Goal: Find contact information: Find contact information

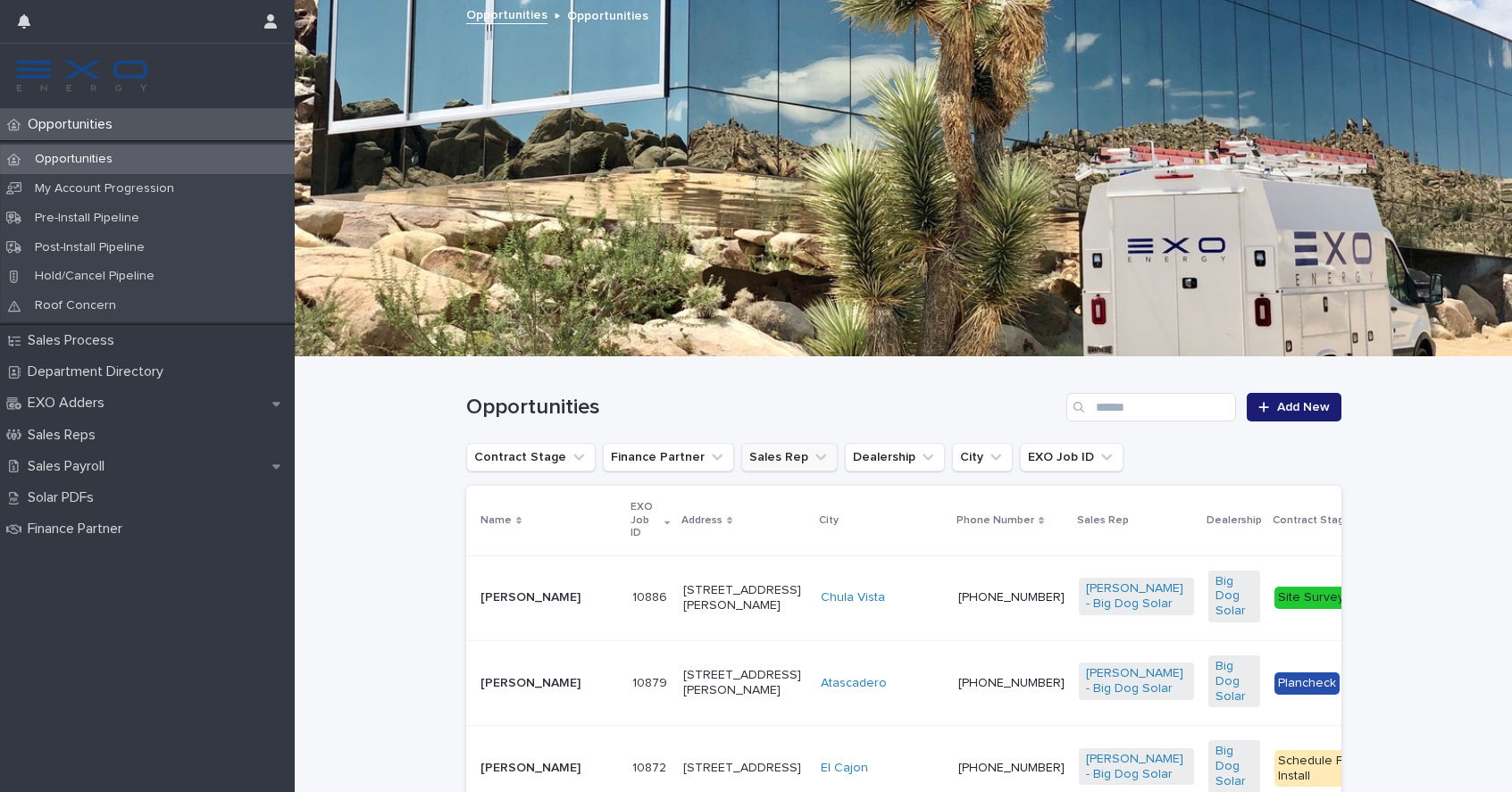
click at [764, 455] on button "Sales Rep" at bounding box center [789, 456] width 97 height 28
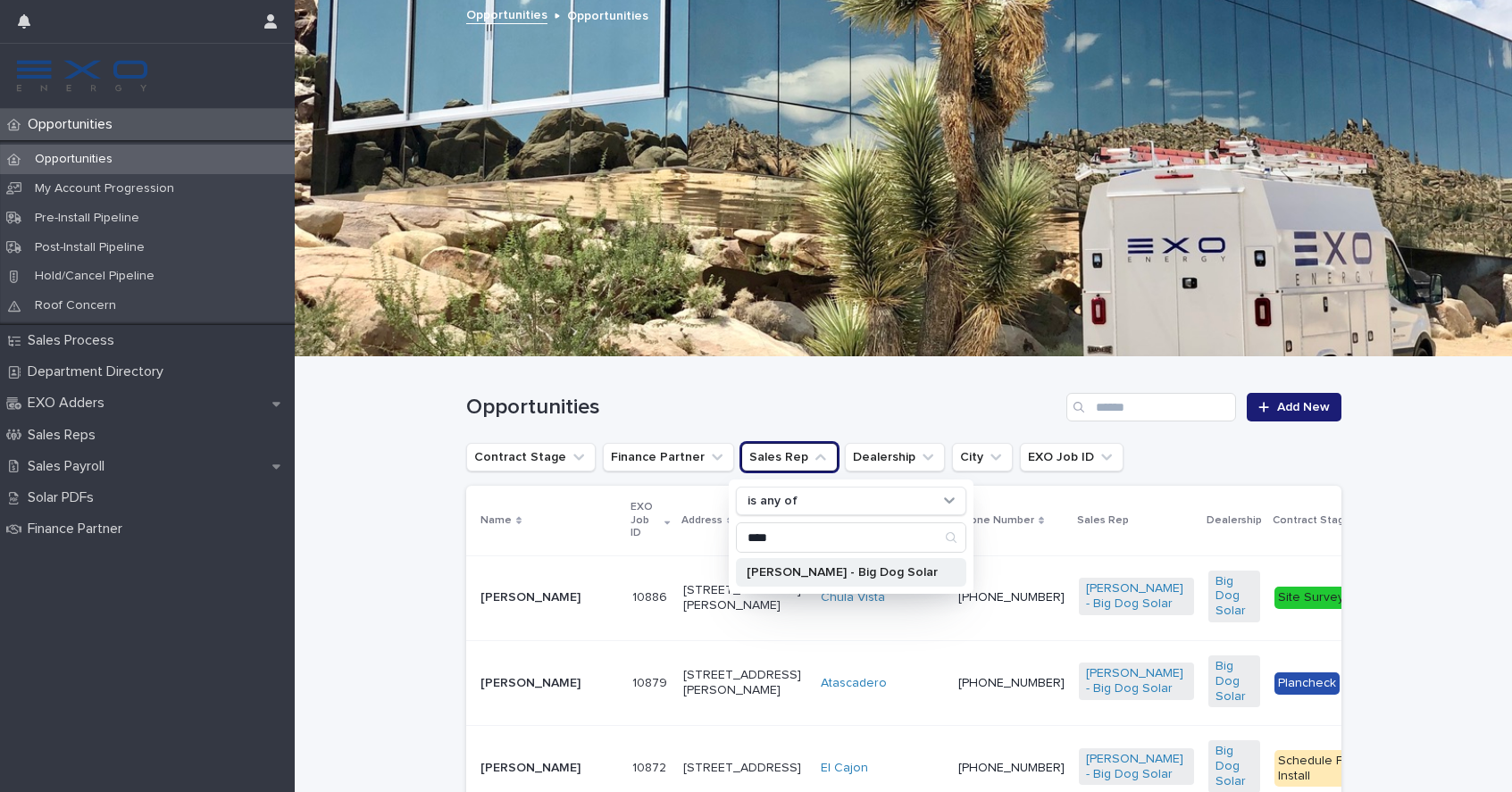
type input "****"
click at [800, 573] on p "[PERSON_NAME] - Big Dog Solar" at bounding box center [842, 572] width 191 height 13
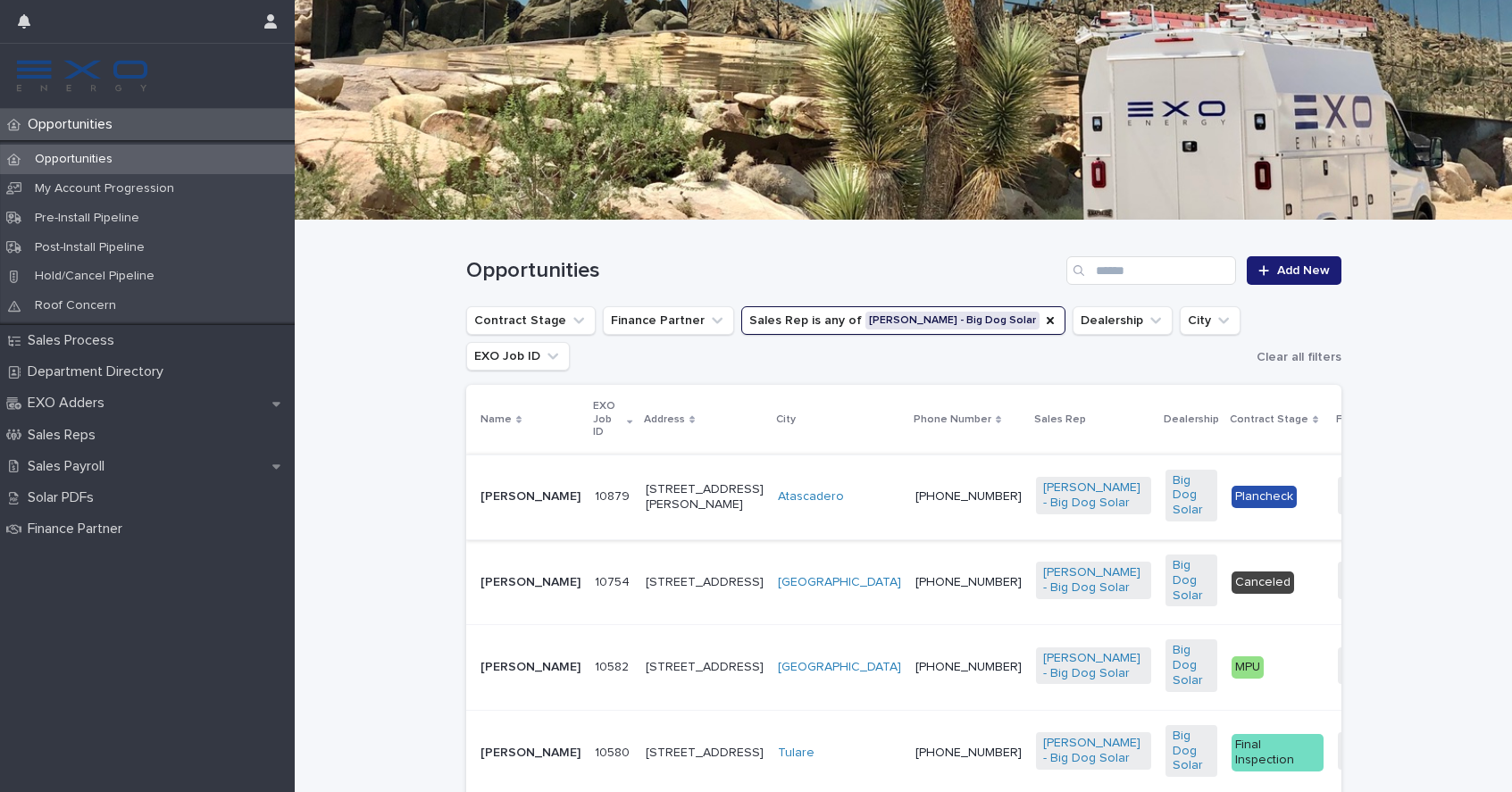
scroll to position [138, 0]
drag, startPoint x: 525, startPoint y: 509, endPoint x: 473, endPoint y: 489, distance: 55.7
click at [473, 489] on td "[PERSON_NAME]" at bounding box center [526, 495] width 121 height 85
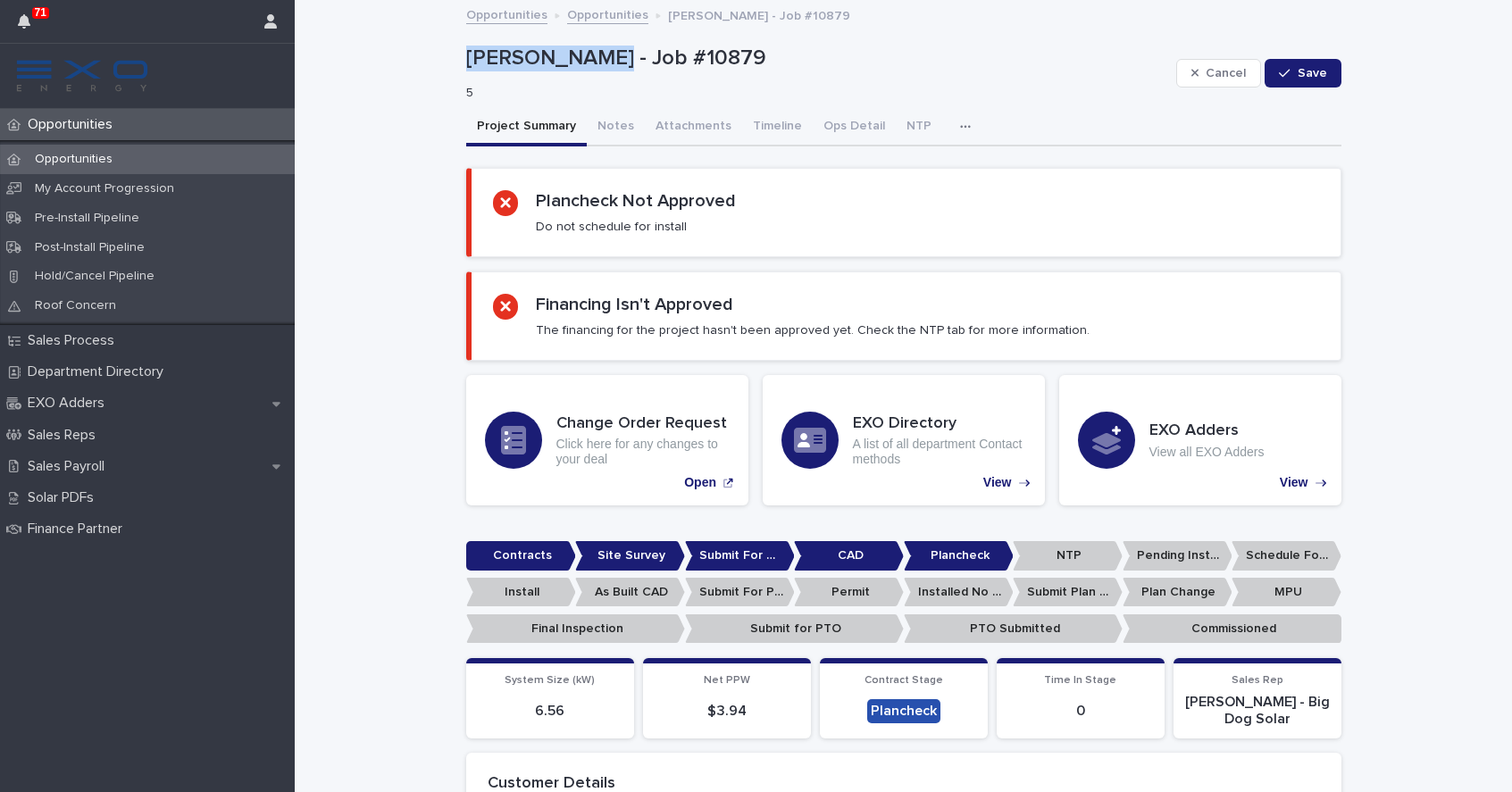
drag, startPoint x: 594, startPoint y: 57, endPoint x: 463, endPoint y: 62, distance: 131.1
copy p "[PERSON_NAME]"
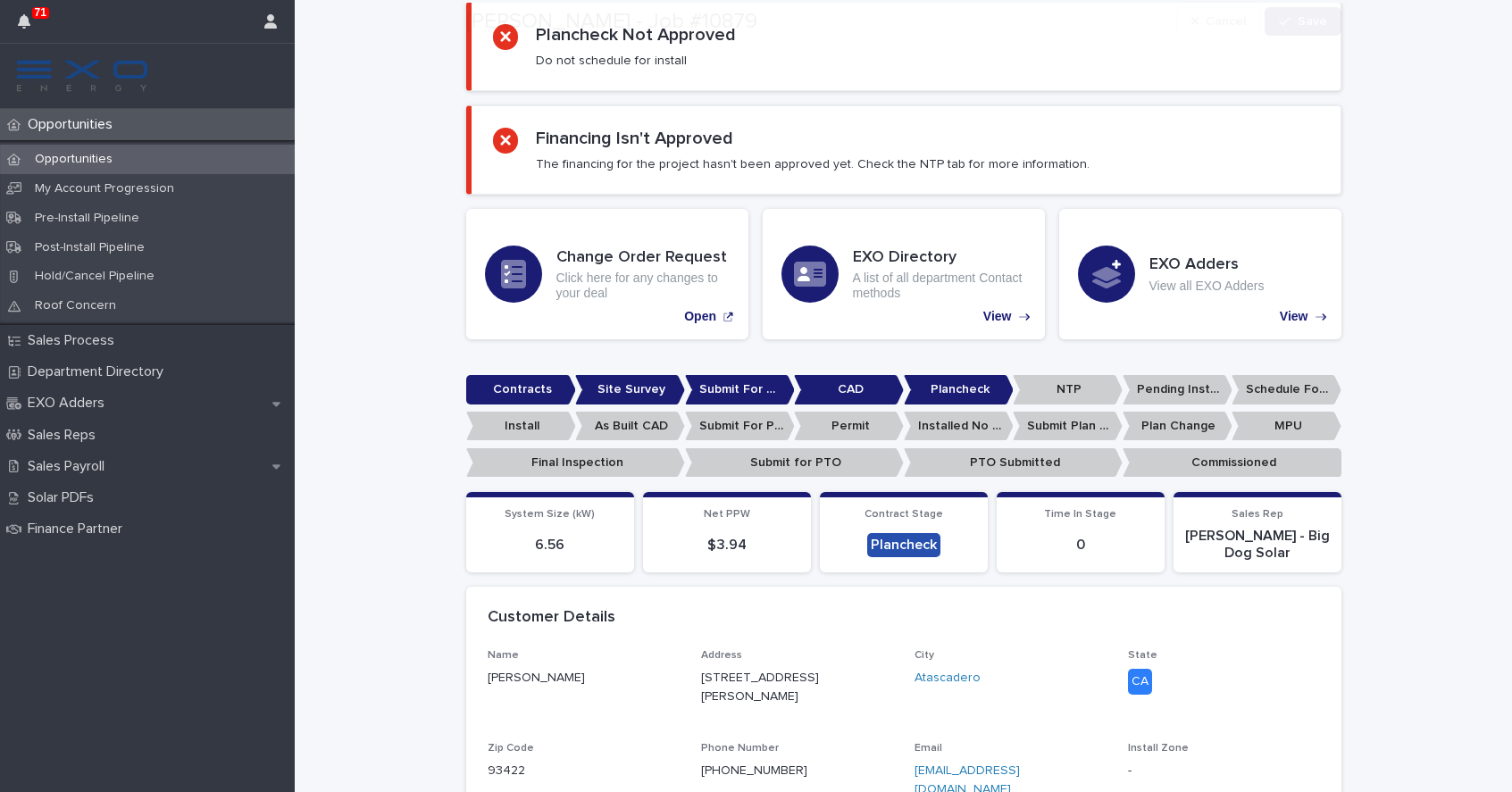
scroll to position [524, 0]
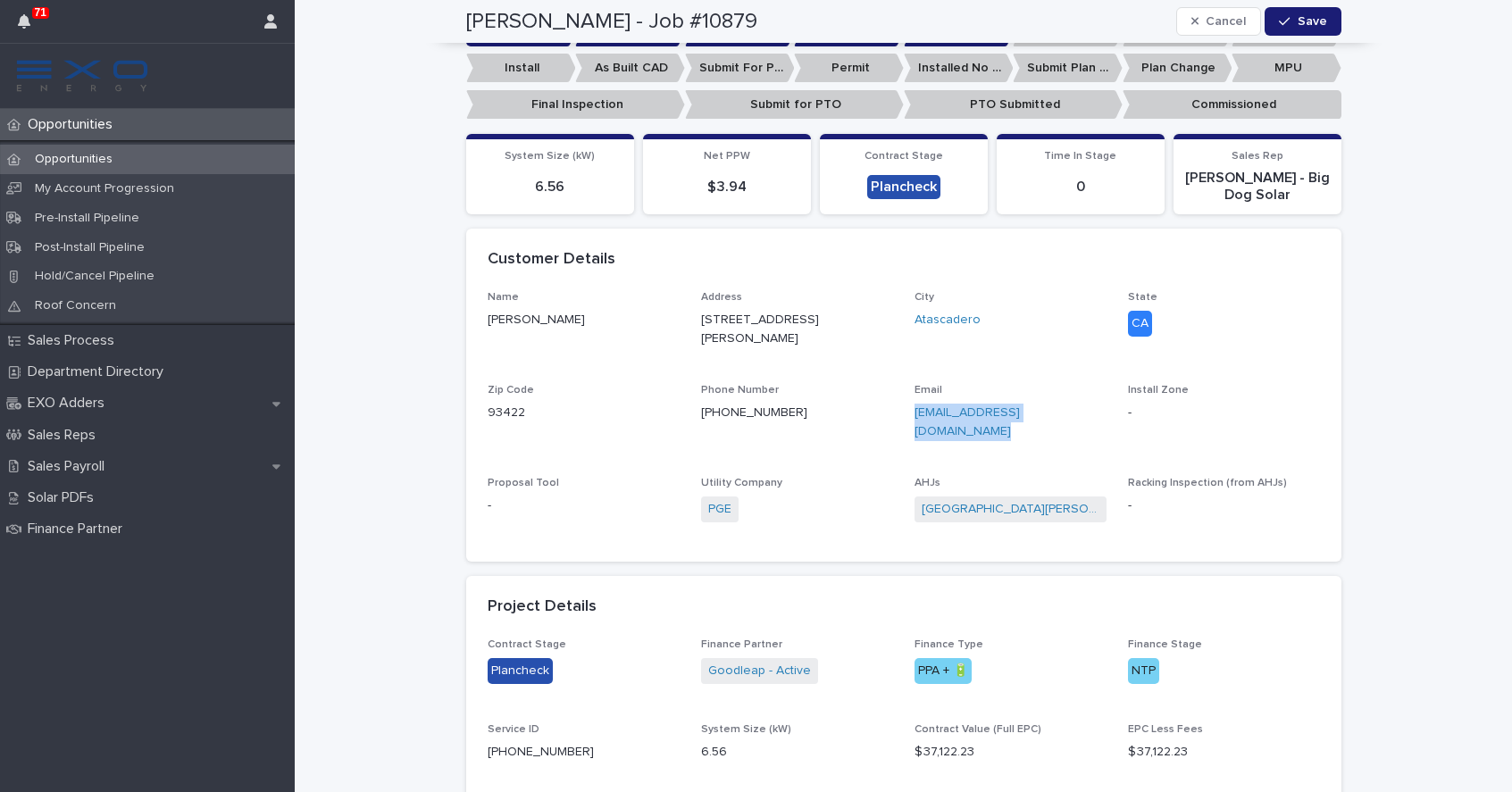
drag, startPoint x: 959, startPoint y: 423, endPoint x: 906, endPoint y: 406, distance: 55.7
click at [906, 406] on div "Name [PERSON_NAME] Address [STREET_ADDRESS][PERSON_NAME][US_STATE] Phone Number…" at bounding box center [903, 415] width 832 height 249
copy link "[EMAIL_ADDRESS][DOMAIN_NAME]"
drag, startPoint x: 565, startPoint y: 317, endPoint x: 477, endPoint y: 321, distance: 88.1
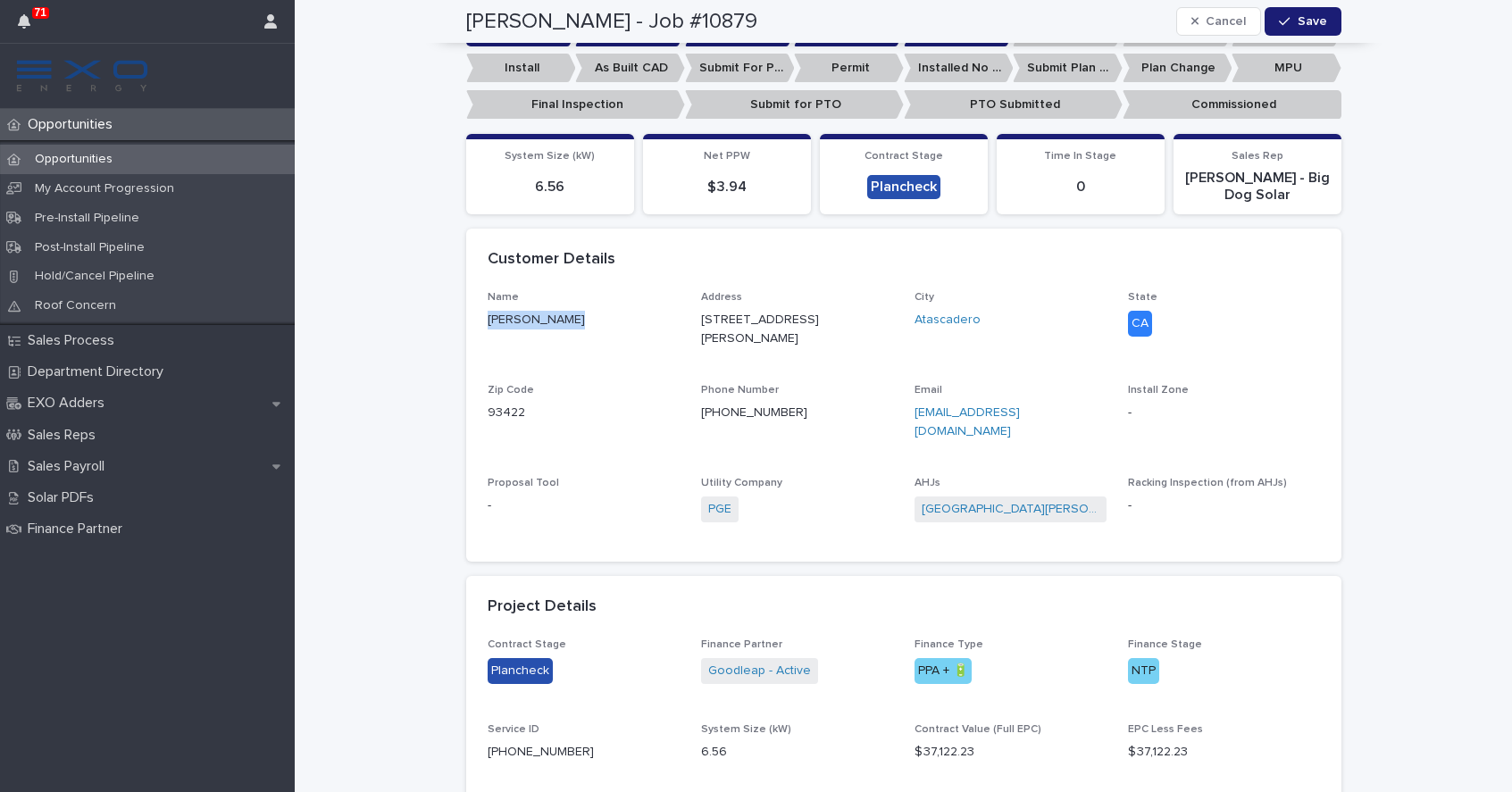
click at [477, 321] on div "Name [PERSON_NAME] Address [STREET_ADDRESS][PERSON_NAME][US_STATE] Phone Number…" at bounding box center [903, 426] width 875 height 271
copy p "[PERSON_NAME]"
drag, startPoint x: 826, startPoint y: 319, endPoint x: 699, endPoint y: 317, distance: 127.0
click at [699, 317] on div "Name [PERSON_NAME] Address [STREET_ADDRESS][PERSON_NAME][US_STATE] Phone Number…" at bounding box center [903, 415] width 832 height 249
copy p "[STREET_ADDRESS][PERSON_NAME]"
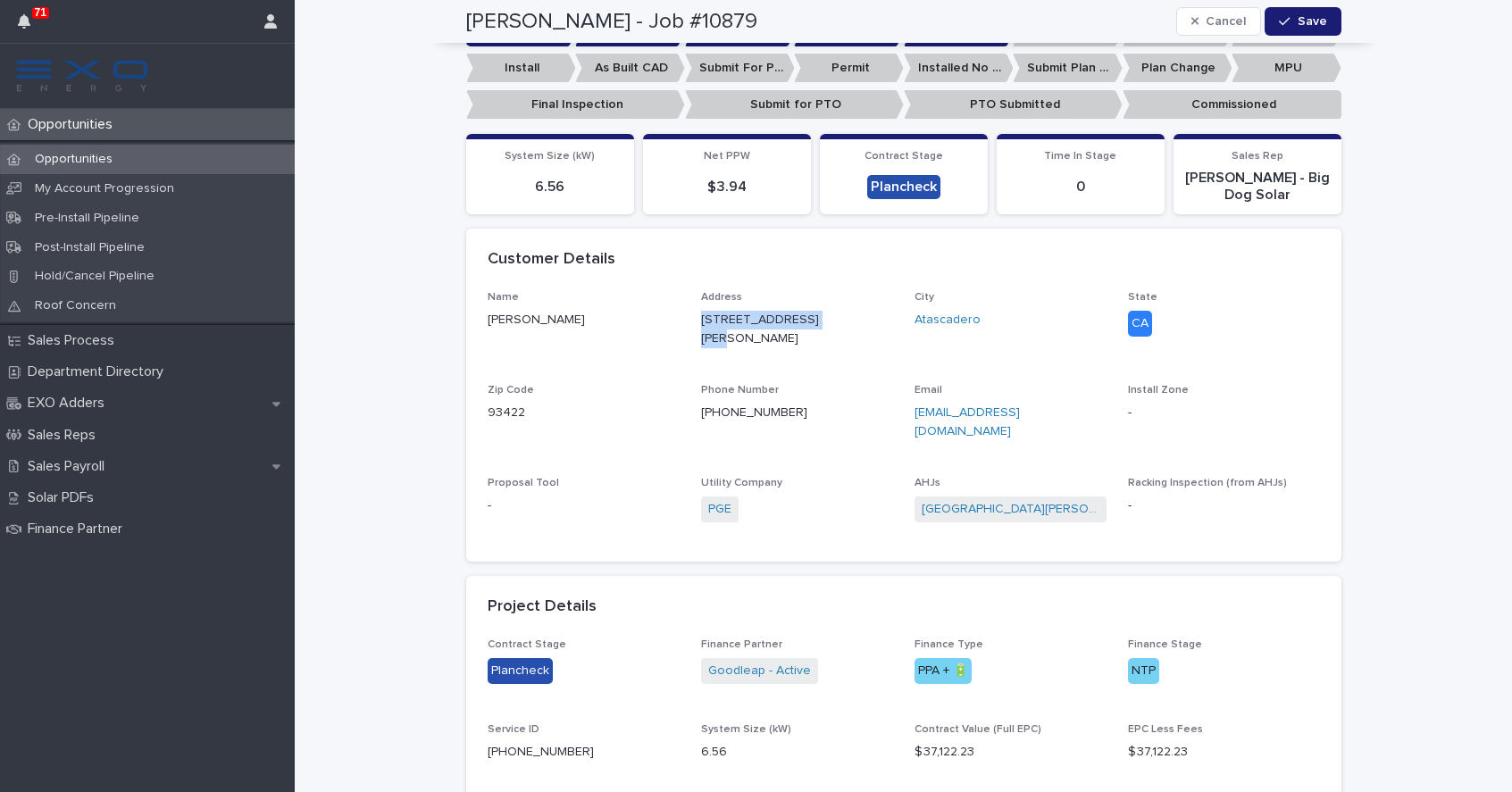
drag, startPoint x: 987, startPoint y: 323, endPoint x: 912, endPoint y: 323, distance: 75.0
click at [911, 323] on div "Name [PERSON_NAME] Address [STREET_ADDRESS][PERSON_NAME][US_STATE] Phone Number…" at bounding box center [903, 415] width 832 height 249
copy link "Atascadero"
